Goal: Transaction & Acquisition: Download file/media

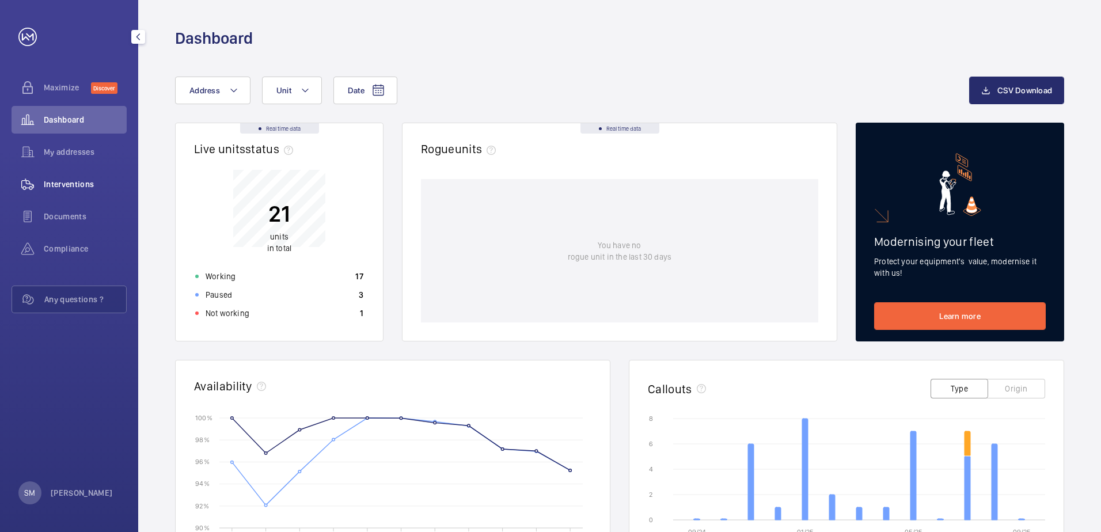
click at [64, 188] on span "Interventions" at bounding box center [85, 185] width 83 height 12
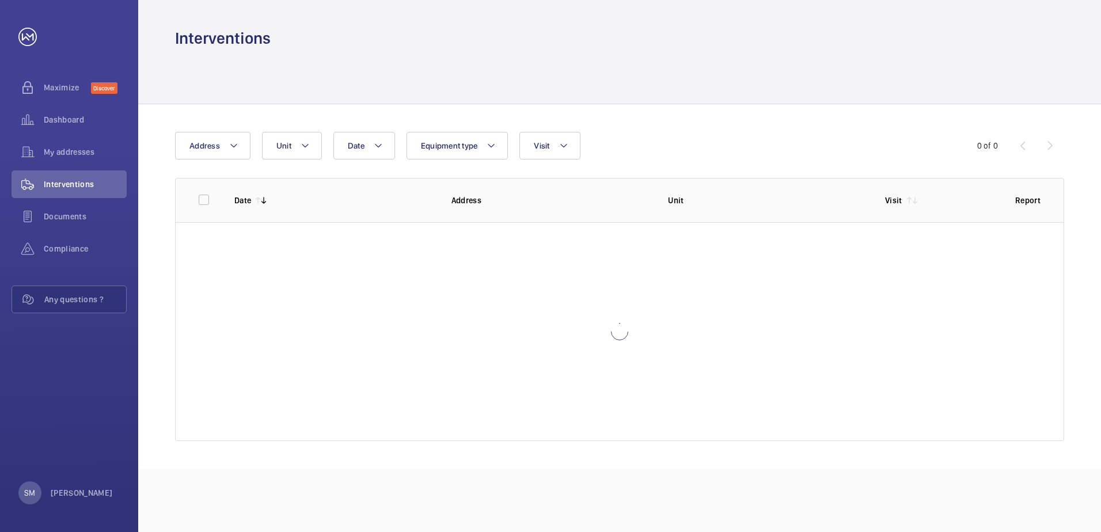
click at [589, 149] on div "Date Address Unit Equipment type Visit" at bounding box center [550, 146] width 751 height 28
click at [564, 146] on mat-icon at bounding box center [563, 146] width 9 height 14
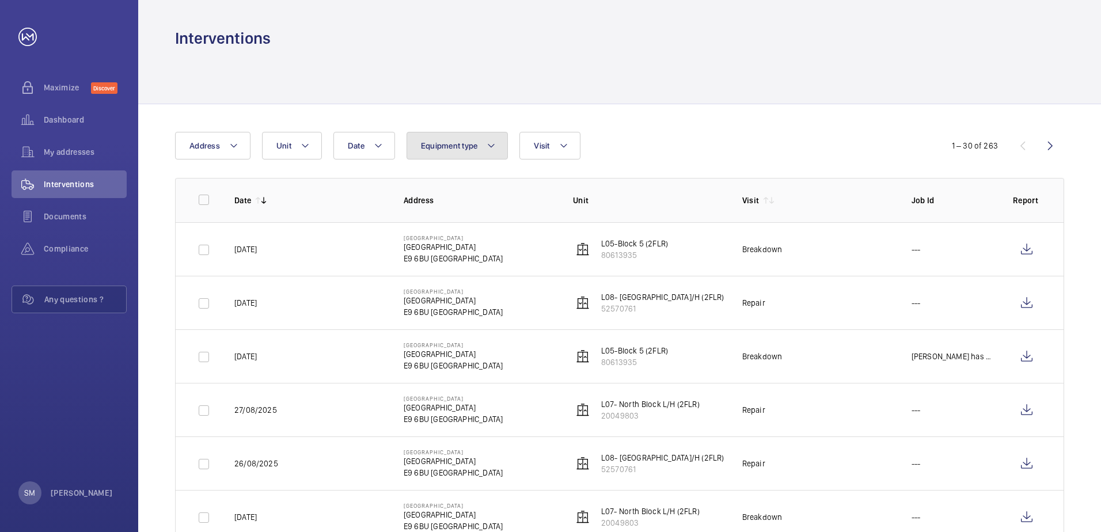
click at [446, 144] on span "Equipment type" at bounding box center [449, 145] width 57 height 9
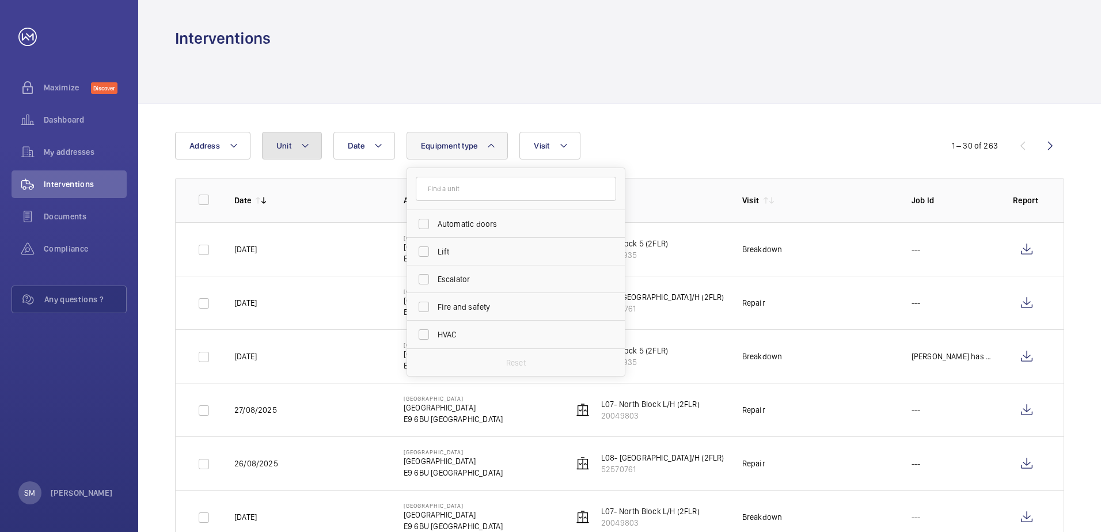
click at [301, 147] on mat-icon at bounding box center [305, 146] width 9 height 14
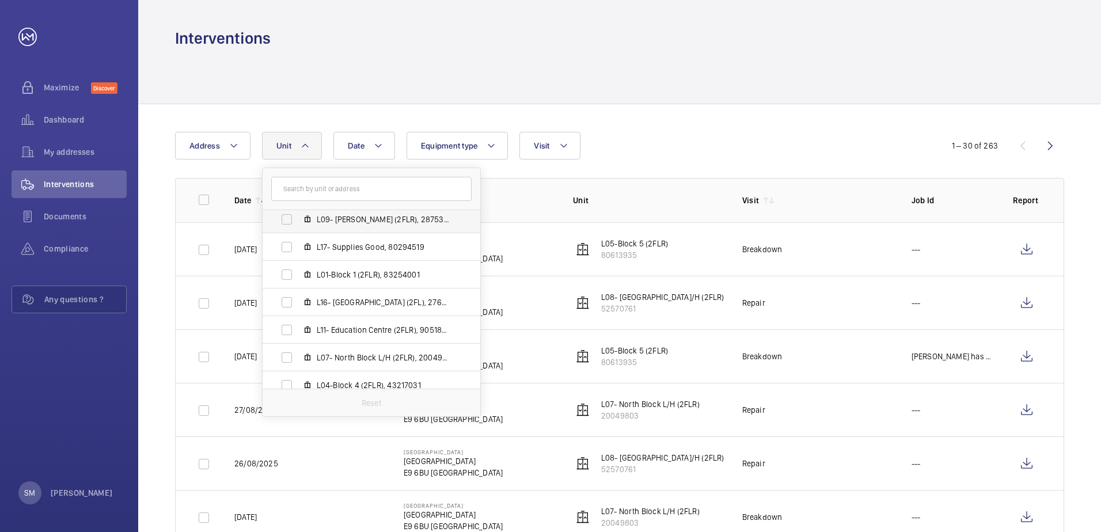
scroll to position [173, 0]
click at [282, 301] on label "L07- North Block L/H (2FLR), 20049803" at bounding box center [362, 300] width 199 height 28
click at [282, 301] on input "L07- North Block L/H (2FLR), 20049803" at bounding box center [286, 300] width 23 height 23
checkbox input "true"
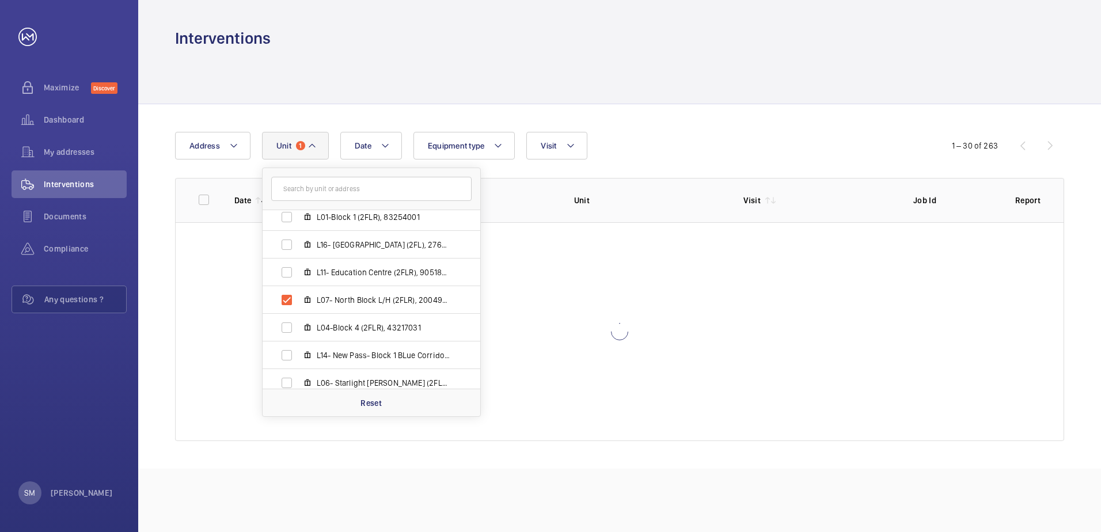
click at [710, 120] on div "Date Address [GEOGRAPHIC_DATA] - [GEOGRAPHIC_DATA] (2FLR), 80613935 L15- New Pa…" at bounding box center [619, 286] width 963 height 365
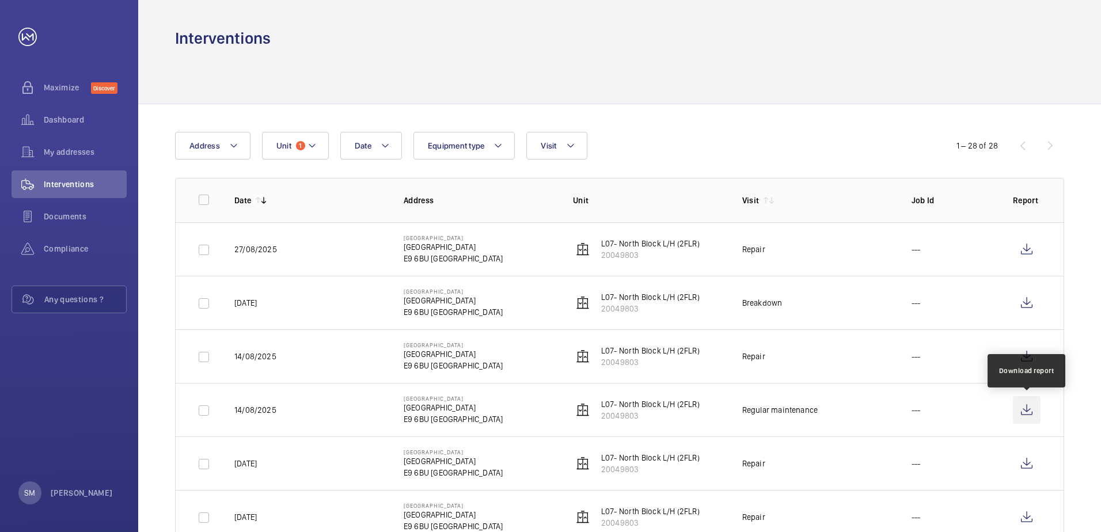
click at [1026, 411] on wm-front-icon-button at bounding box center [1027, 410] width 28 height 28
